Goal: Browse casually

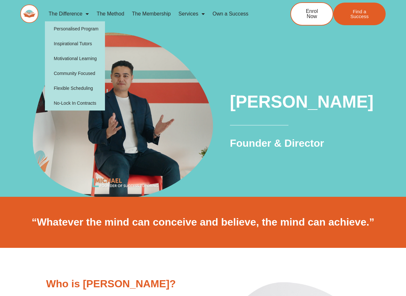
click at [63, 13] on link "The Difference" at bounding box center [69, 13] width 48 height 15
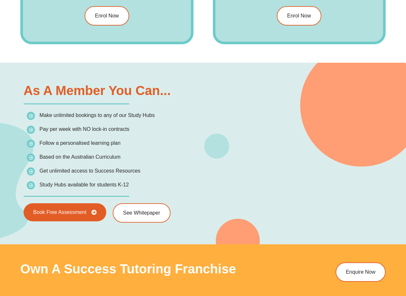
scroll to position [839, 0]
